Goal: Task Accomplishment & Management: Manage account settings

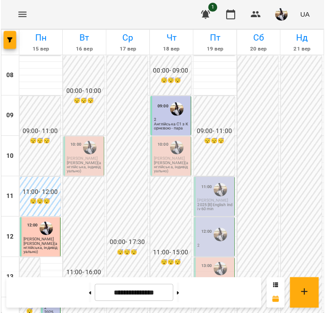
scroll to position [391, 0]
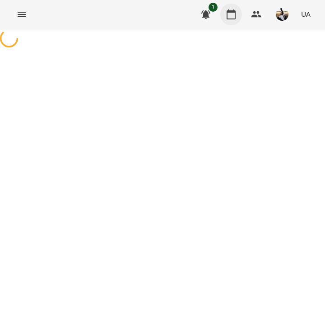
click at [227, 11] on icon "button" at bounding box center [231, 14] width 11 height 11
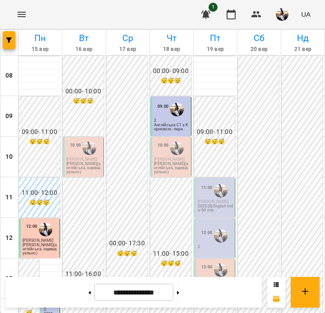
scroll to position [332, 0]
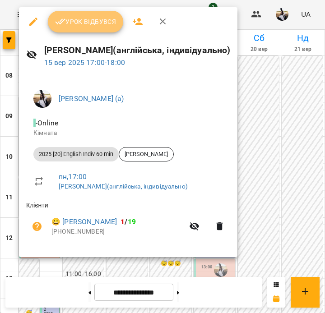
click at [81, 17] on span "Урок відбувся" at bounding box center [85, 21] width 61 height 11
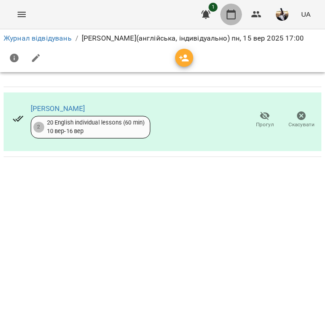
click at [231, 17] on icon "button" at bounding box center [231, 14] width 11 height 11
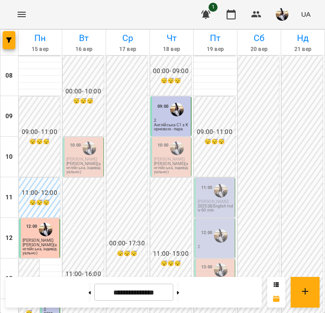
scroll to position [239, 0]
